Goal: Navigation & Orientation: Find specific page/section

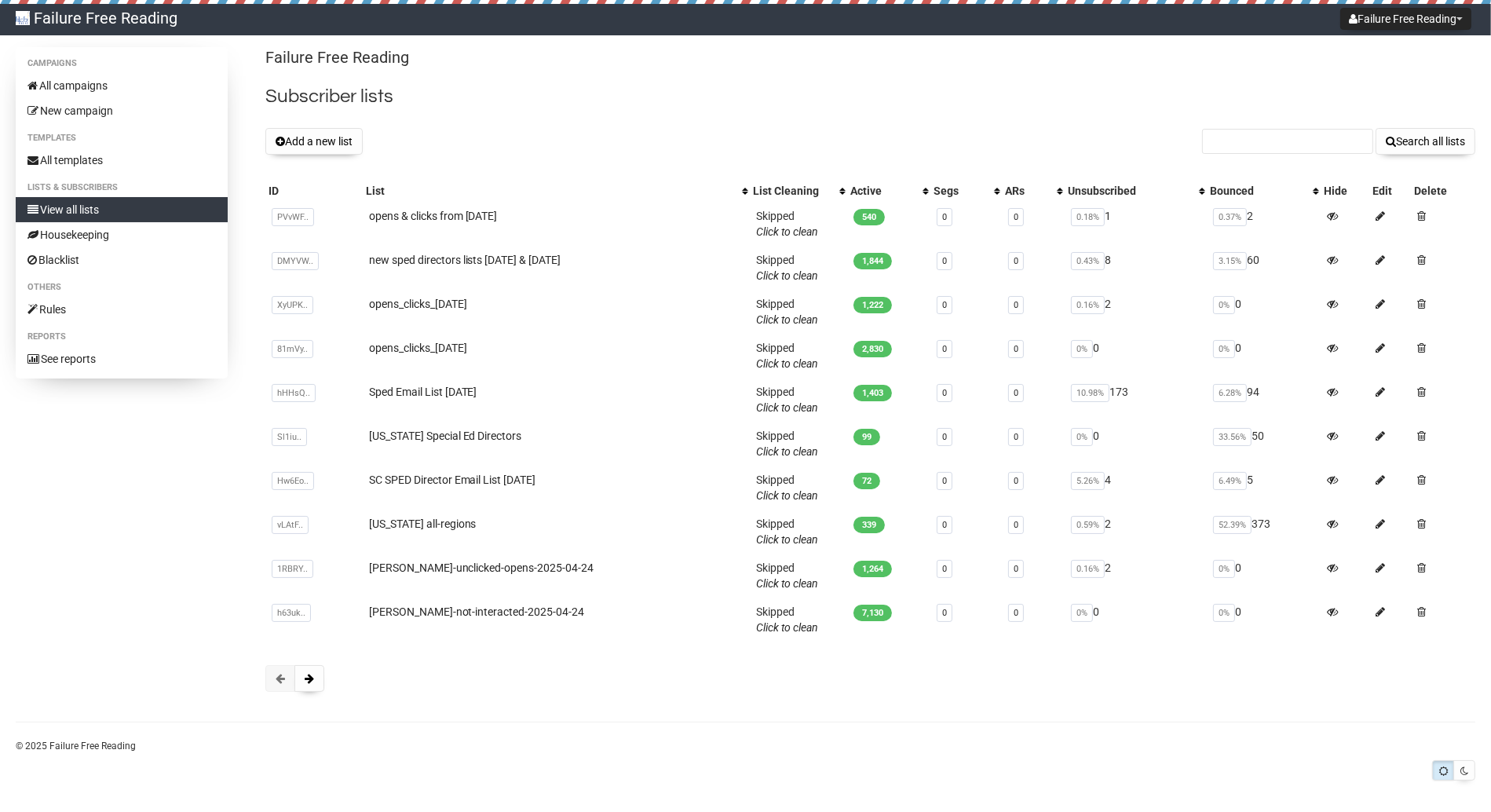
click at [430, 149] on div "Add a new list Search all lists" at bounding box center [871, 142] width 1210 height 27
click at [316, 680] on button at bounding box center [309, 678] width 30 height 27
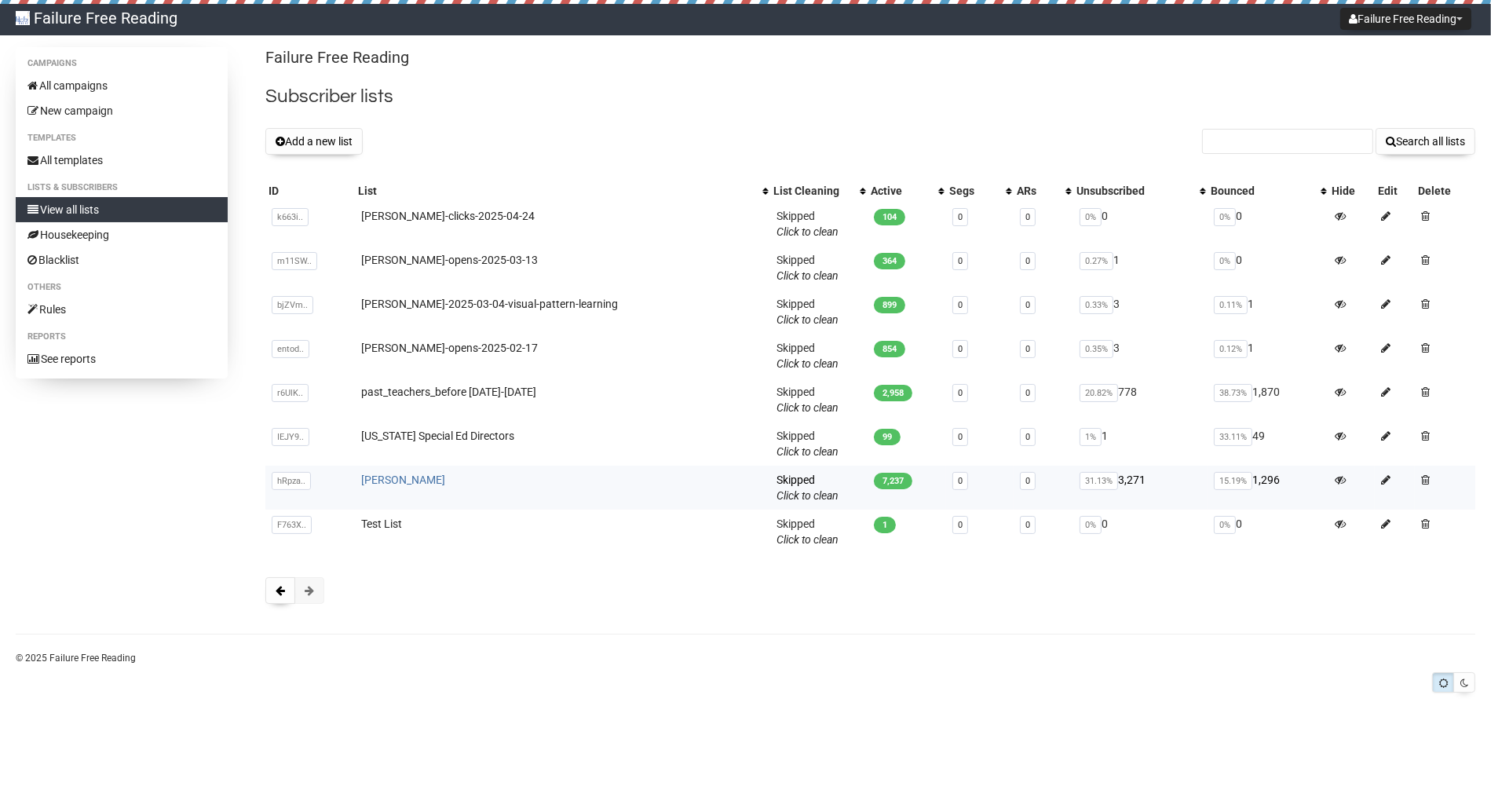
click at [392, 482] on link "[PERSON_NAME]" at bounding box center [403, 480] width 84 height 13
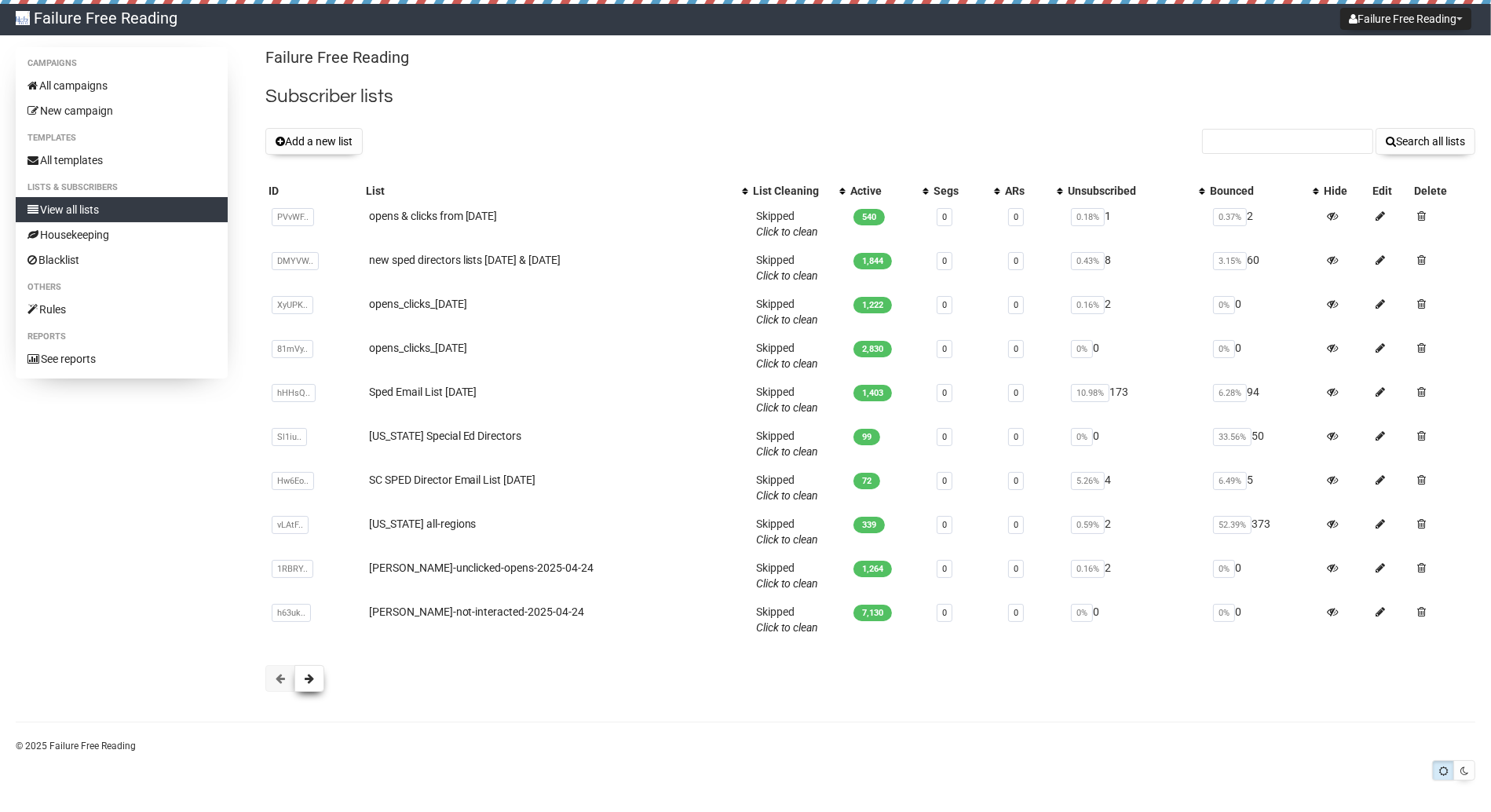
click at [313, 681] on button at bounding box center [309, 678] width 30 height 27
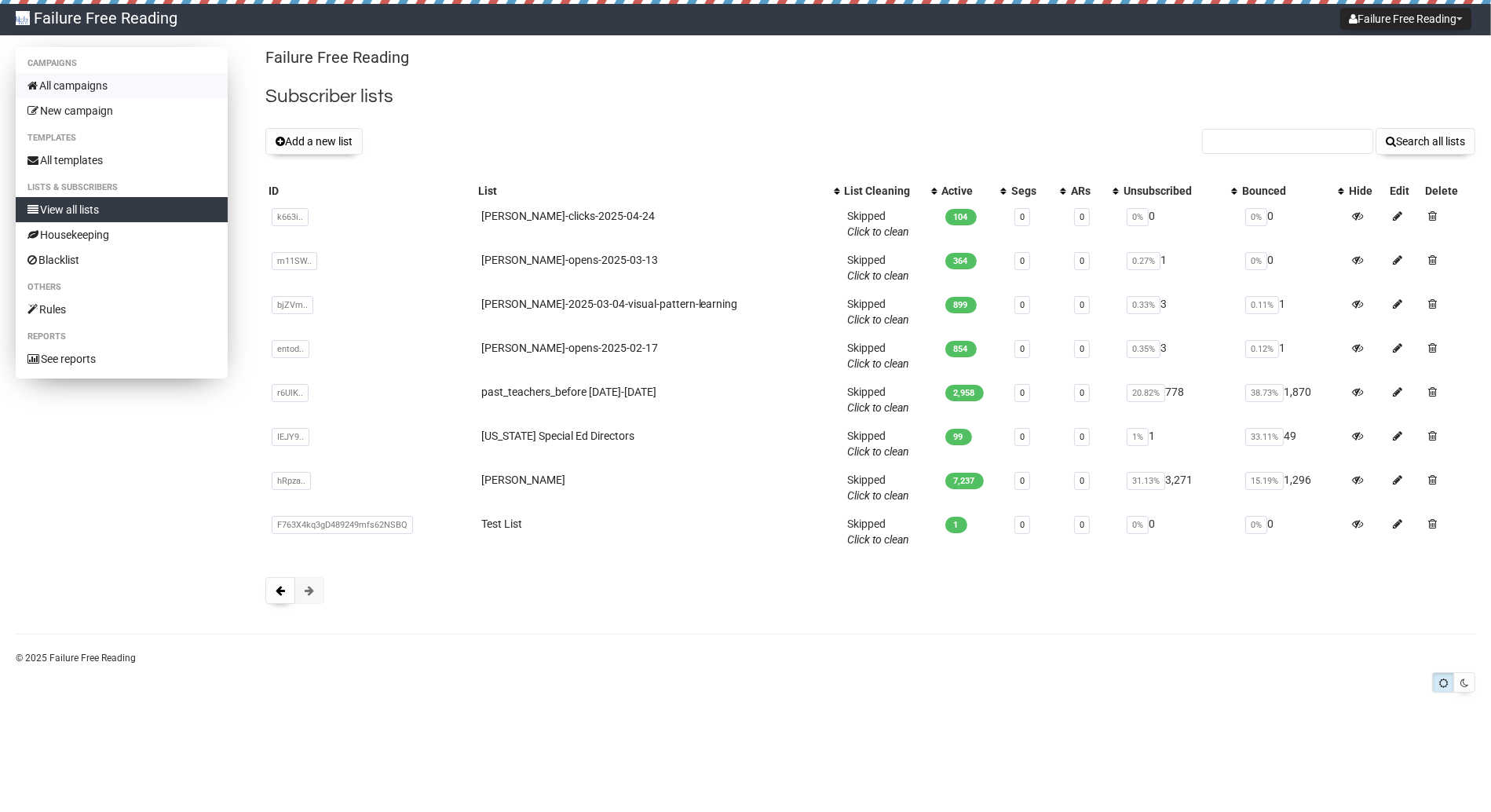
click at [90, 81] on link "All campaigns" at bounding box center [122, 85] width 212 height 25
